Goal: Transaction & Acquisition: Purchase product/service

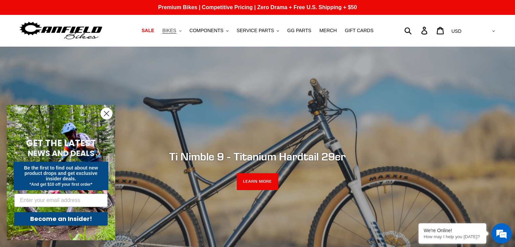
click at [185, 29] on button "BIKES .cls-1{fill:#231f20}" at bounding box center [172, 30] width 26 height 9
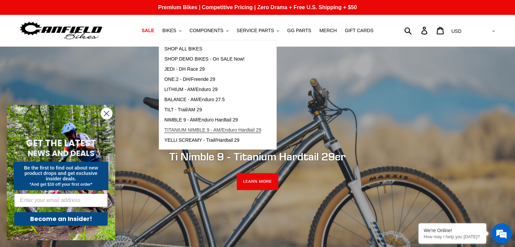
click at [196, 129] on span "TITANIUM NIMBLE 9 - AM/Enduro Hardtail 29" at bounding box center [212, 130] width 97 height 6
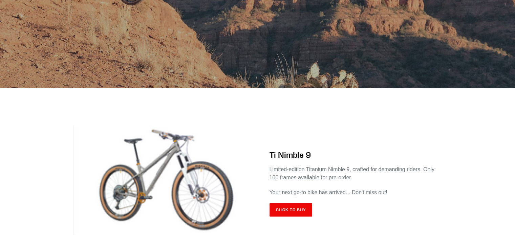
scroll to position [305, 0]
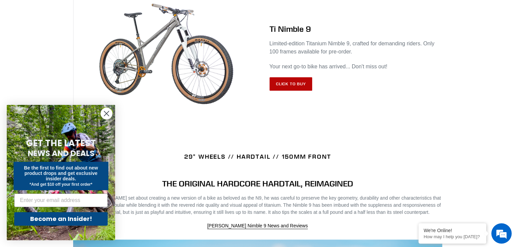
click at [279, 87] on link "Click to Buy" at bounding box center [290, 84] width 43 height 14
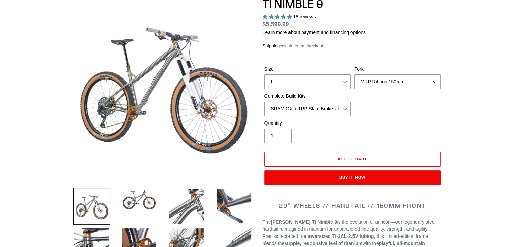
select select "highest-rating"
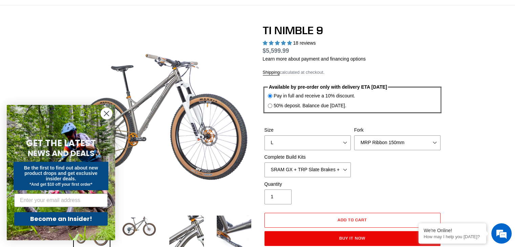
scroll to position [34, 0]
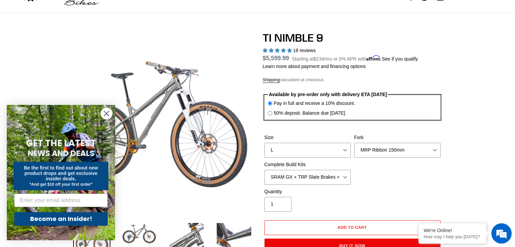
click at [272, 112] on input "50% deposit. Balance due 8/10/25." at bounding box center [270, 113] width 4 height 4
radio input "true"
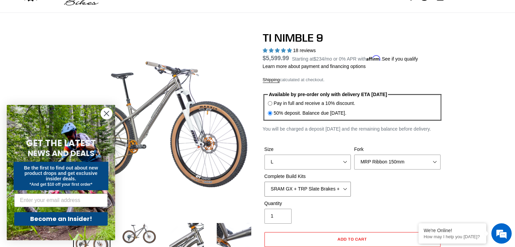
click at [324, 190] on select "SRAM GX + TRP Slate Brakes + Rotors + e13 LG-1 Wheels SHIMANO XT + SHIMANO brak…" at bounding box center [307, 189] width 86 height 15
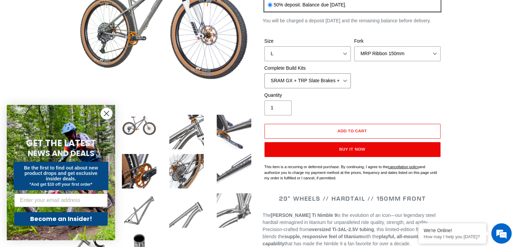
scroll to position [102, 0]
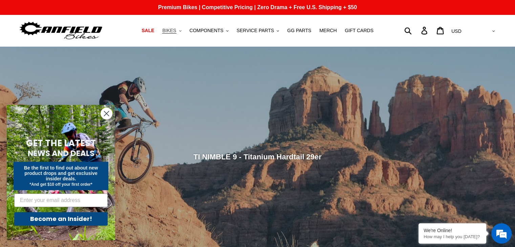
click at [175, 33] on span "BIKES" at bounding box center [169, 31] width 14 height 6
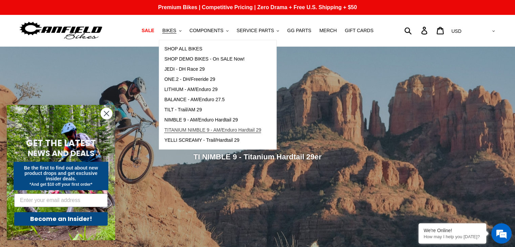
click at [200, 128] on span "TITANIUM NIMBLE 9 - AM/Enduro Hardtail 29" at bounding box center [212, 130] width 97 height 6
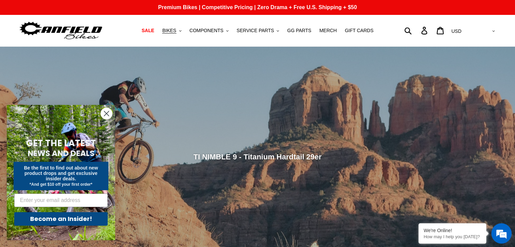
click at [106, 109] on circle "Close dialog" at bounding box center [106, 113] width 11 height 11
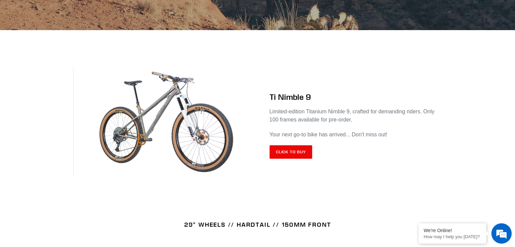
scroll to position [237, 0]
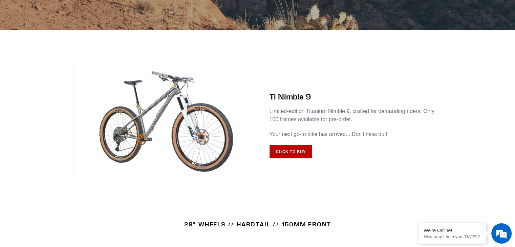
click at [304, 155] on link "Click to Buy" at bounding box center [290, 152] width 43 height 14
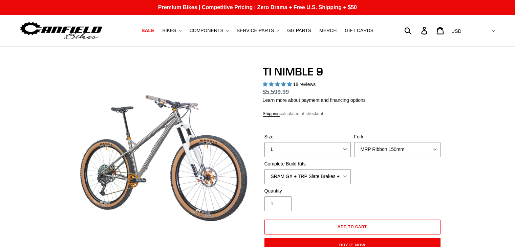
select select "highest-rating"
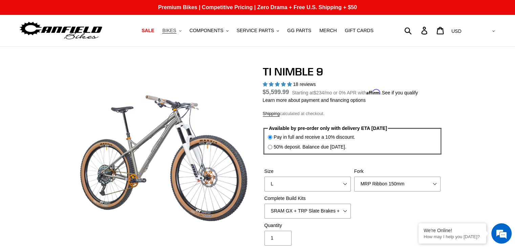
click at [170, 33] on button "BIKES .cls-1{fill:#231f20}" at bounding box center [172, 30] width 26 height 9
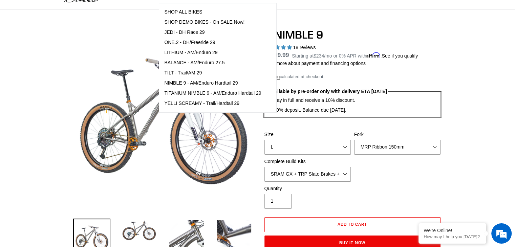
scroll to position [34, 0]
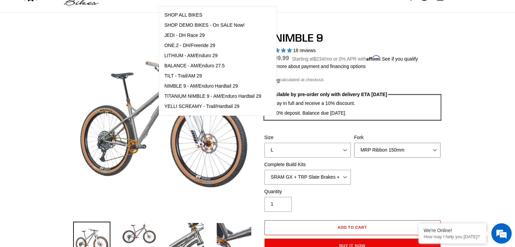
click at [405, 154] on select "MRP Ribbon 150mm RockShox Lyrik 150mm Fox Factory 36 150mm Cane Creek Helm 150m…" at bounding box center [397, 150] width 86 height 15
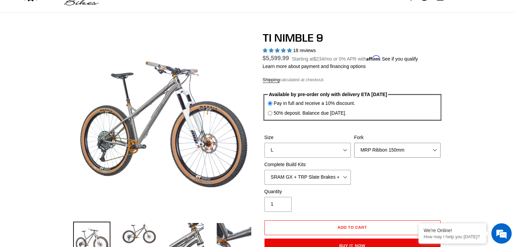
select select "Fork - None"
click at [354, 143] on select "MRP Ribbon 150mm RockShox Lyrik 150mm Fox Factory 36 150mm Cane Creek Helm 150m…" at bounding box center [397, 150] width 86 height 15
click at [341, 172] on select "SRAM GX + TRP Slate Brakes + Rotors + e13 LG-1 Wheels SHIMANO XT + SHIMANO brak…" at bounding box center [307, 177] width 86 height 15
click at [333, 148] on select "S M L XL / XXL (Specify at checkout)" at bounding box center [307, 150] width 86 height 15
click at [264, 143] on select "S M L XL / XXL (Specify at checkout)" at bounding box center [307, 150] width 86 height 15
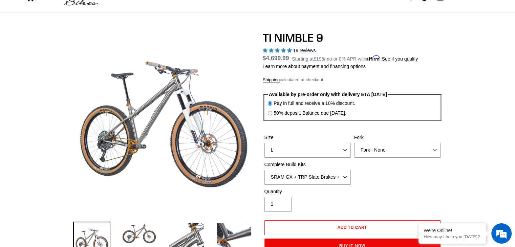
drag, startPoint x: 459, startPoint y: 178, endPoint x: 451, endPoint y: 178, distance: 7.5
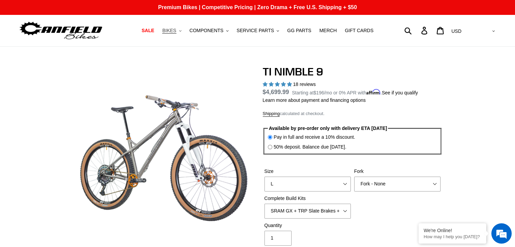
click at [168, 34] on button "BIKES .cls-1{fill:#231f20}" at bounding box center [172, 30] width 26 height 9
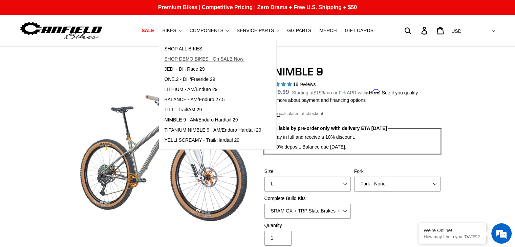
click at [231, 57] on span "SHOP DEMO BIKES - On SALE Now!" at bounding box center [204, 59] width 80 height 6
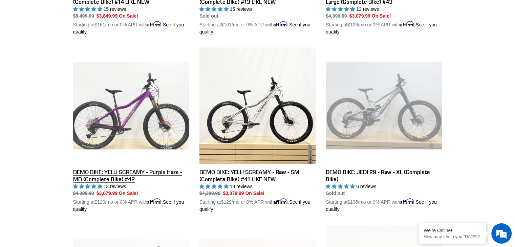
scroll to position [677, 0]
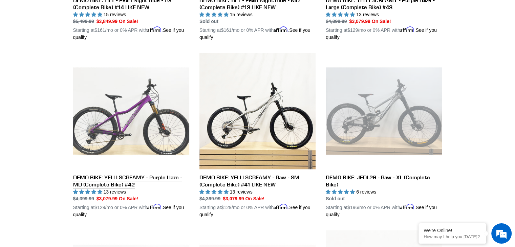
click at [81, 181] on link "DEMO BIKE: YELLI SCREAMY - Purple Haze - MD (Complete Bike) #42" at bounding box center [131, 136] width 116 height 166
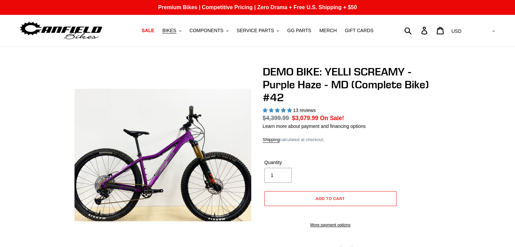
select select "highest-rating"
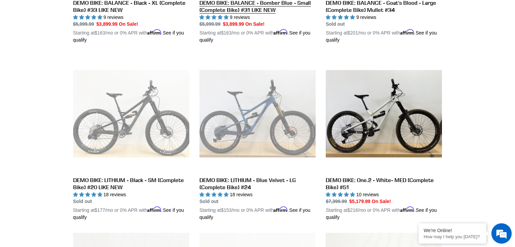
scroll to position [339, 0]
